Goal: Task Accomplishment & Management: Complete application form

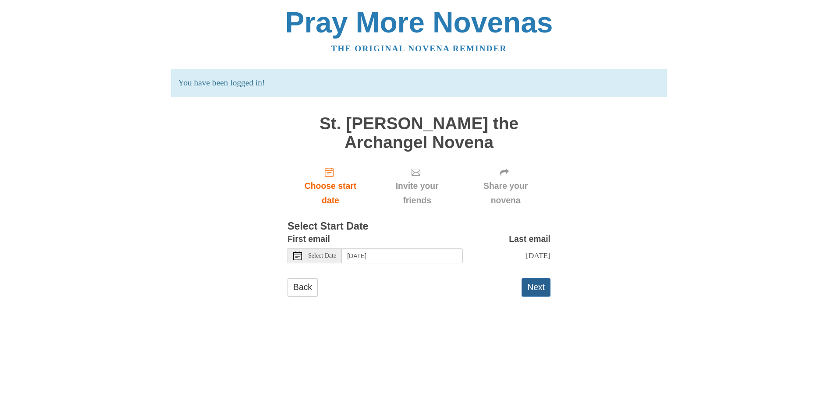
click at [533, 296] on button "Next" at bounding box center [536, 287] width 29 height 18
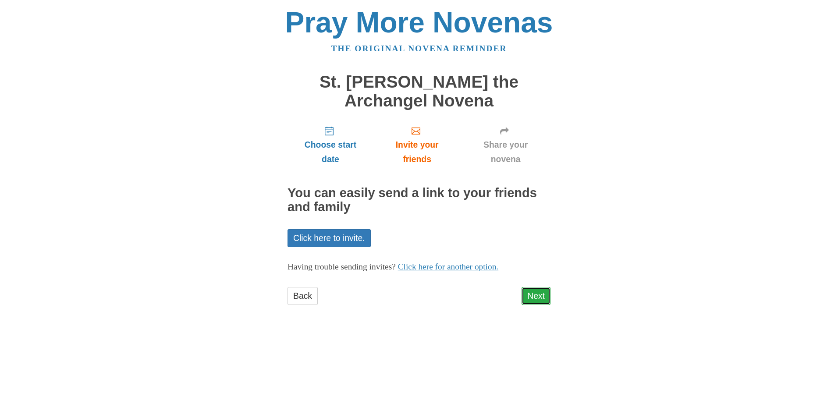
click at [533, 296] on link "Next" at bounding box center [536, 296] width 29 height 18
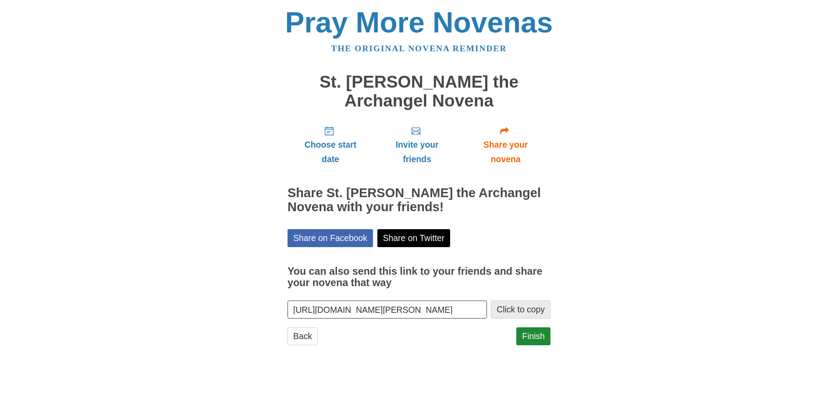
click at [523, 309] on button "Click to copy" at bounding box center [521, 310] width 60 height 18
click at [536, 337] on link "Finish" at bounding box center [533, 336] width 34 height 18
